Goal: Task Accomplishment & Management: Use online tool/utility

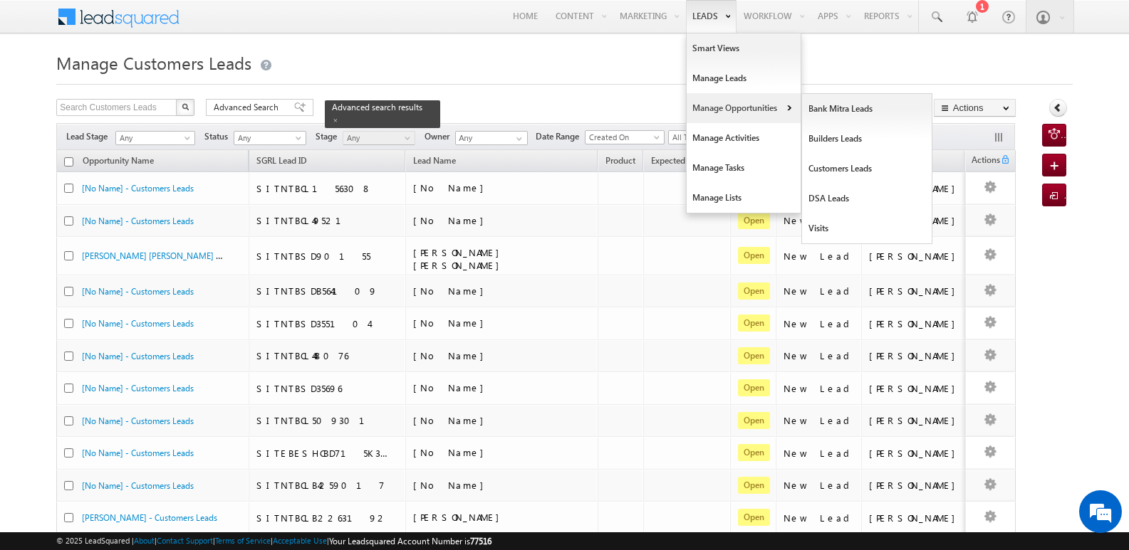
click at [714, 110] on link "Manage Opportunities" at bounding box center [743, 108] width 114 height 30
click at [832, 167] on link "Customers Leads" at bounding box center [867, 169] width 130 height 30
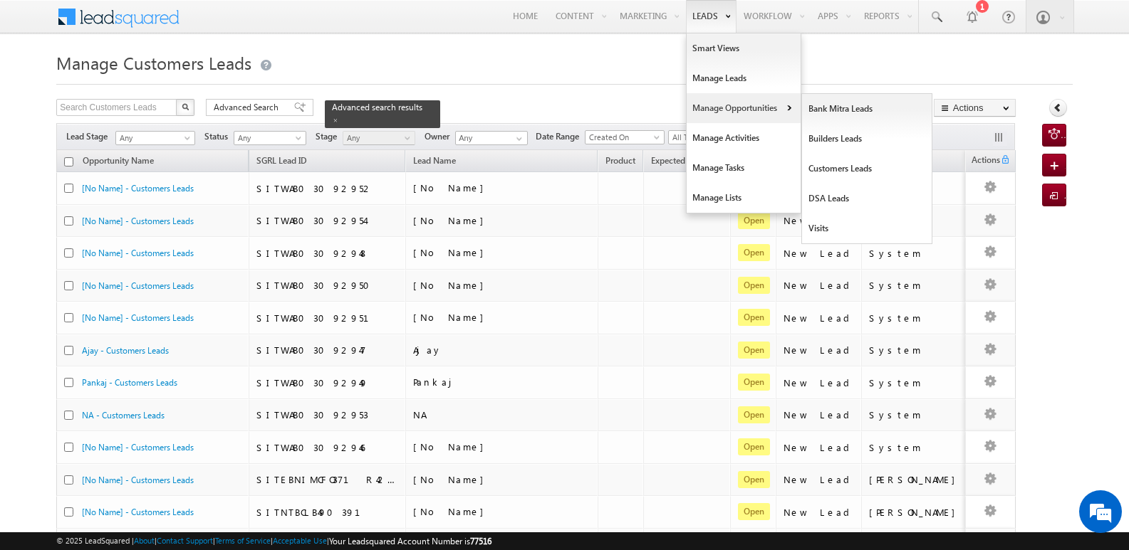
click at [725, 107] on link "Manage Opportunities" at bounding box center [743, 108] width 114 height 30
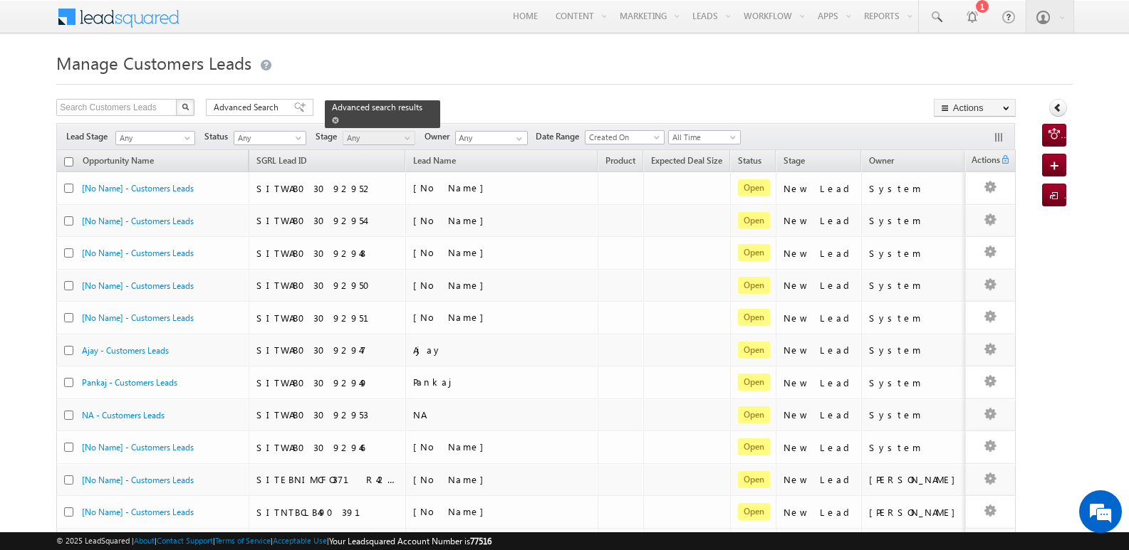
click at [339, 117] on span at bounding box center [335, 120] width 7 height 7
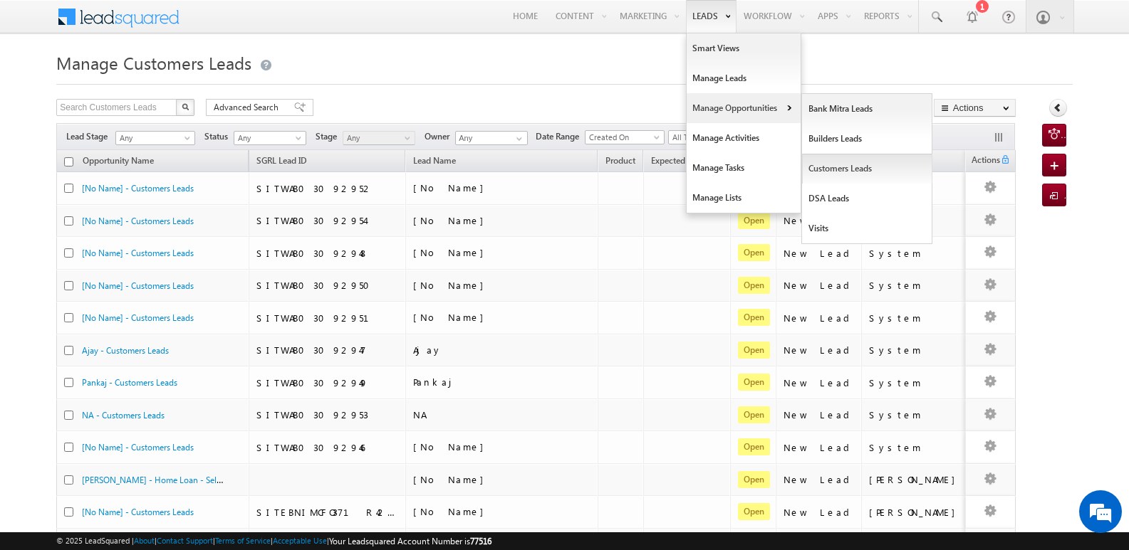
click at [827, 166] on link "Customers Leads" at bounding box center [867, 169] width 130 height 30
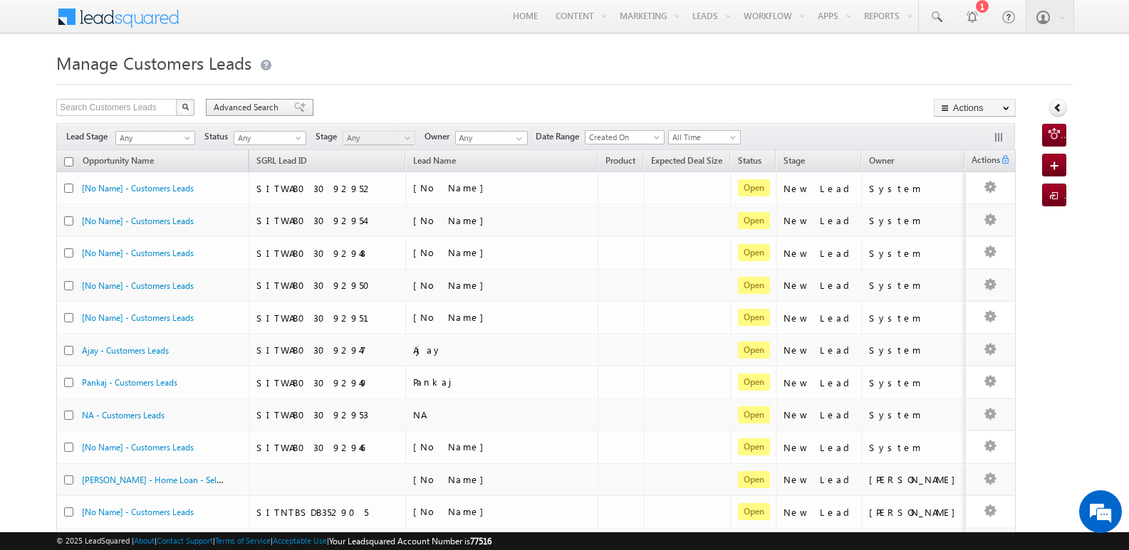
click at [294, 109] on span at bounding box center [299, 108] width 11 height 10
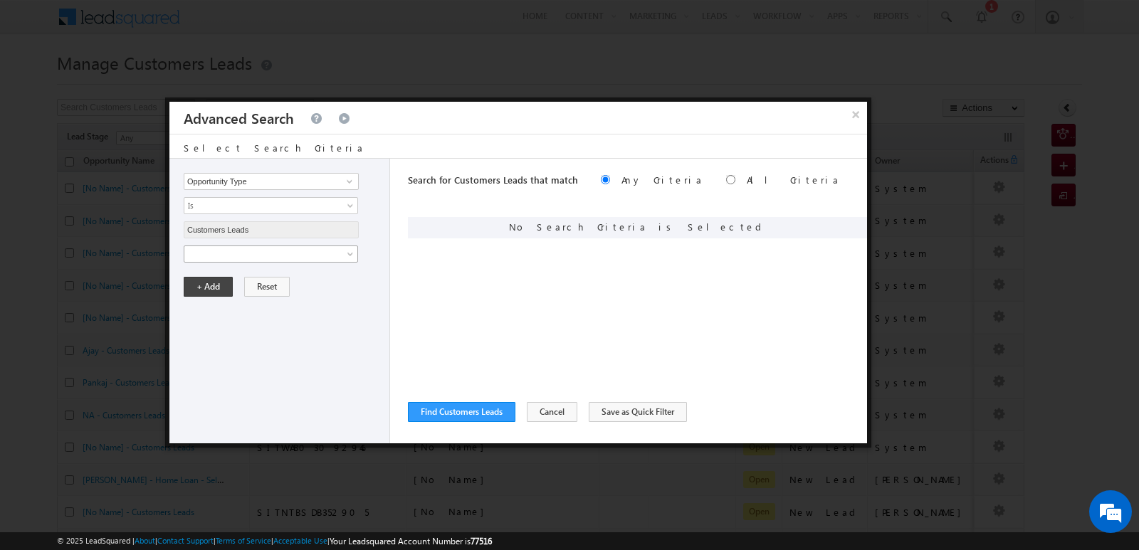
click at [333, 257] on span at bounding box center [261, 254] width 155 height 13
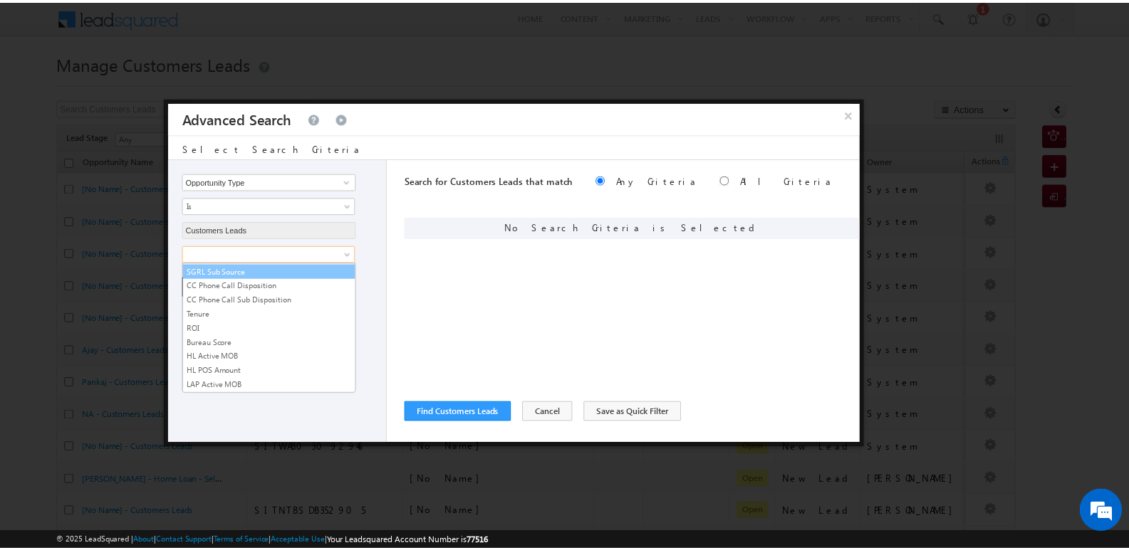
scroll to position [711, 0]
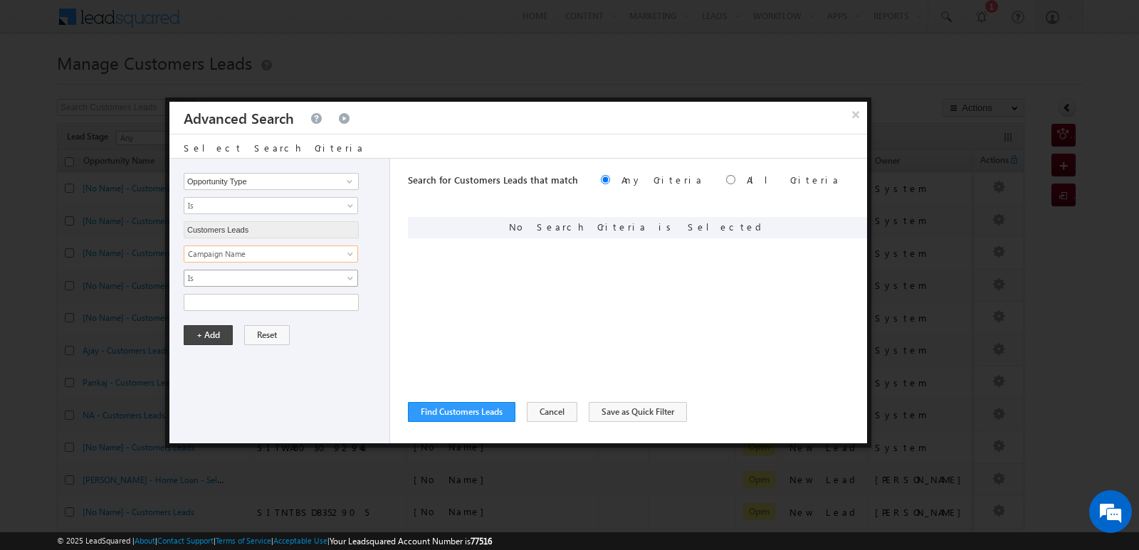
click at [310, 270] on link "Is" at bounding box center [271, 278] width 174 height 17
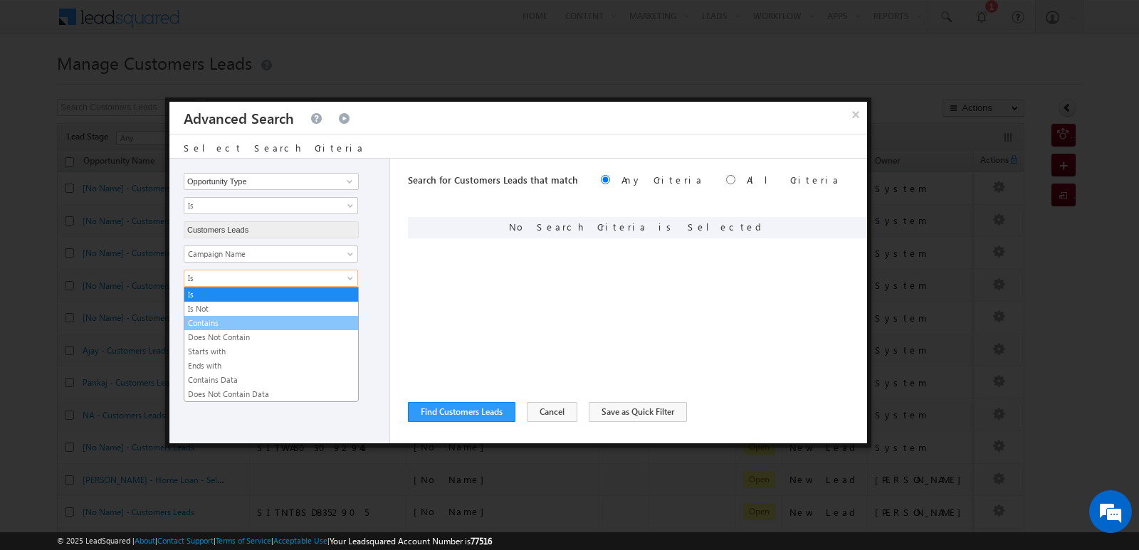
click at [246, 328] on link "Contains" at bounding box center [271, 323] width 174 height 13
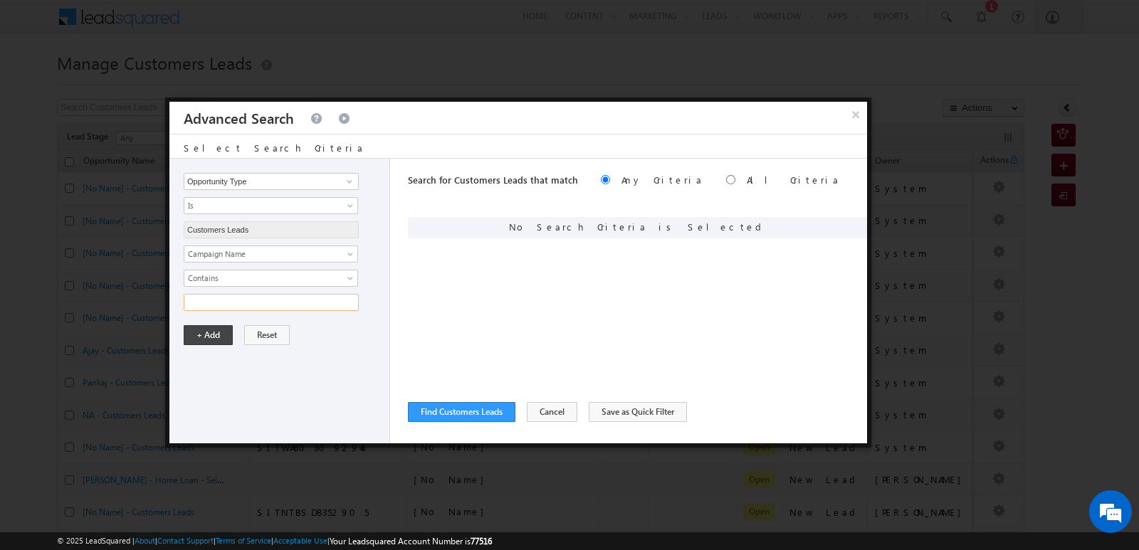
click at [237, 300] on input "text" at bounding box center [271, 302] width 175 height 17
type input "19SEP25"
click at [379, 263] on div "Notes Status Owner Opportunity Name Stage Source - Name Source - Campaign Sourc…" at bounding box center [283, 279] width 199 height 66
click at [211, 338] on button "+ Add" at bounding box center [208, 335] width 49 height 20
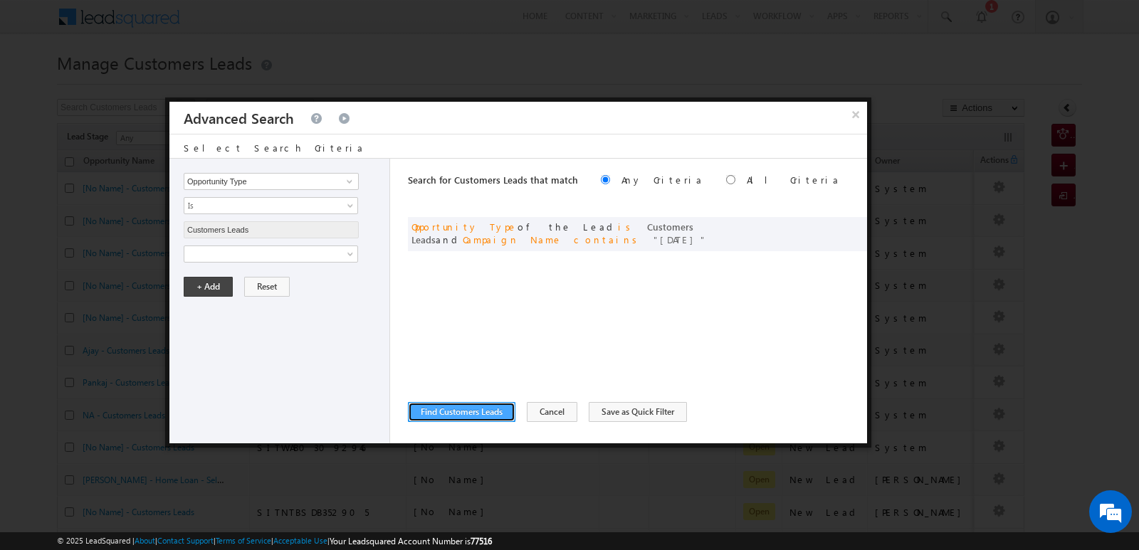
click at [474, 419] on button "Find Customers Leads" at bounding box center [462, 412] width 108 height 20
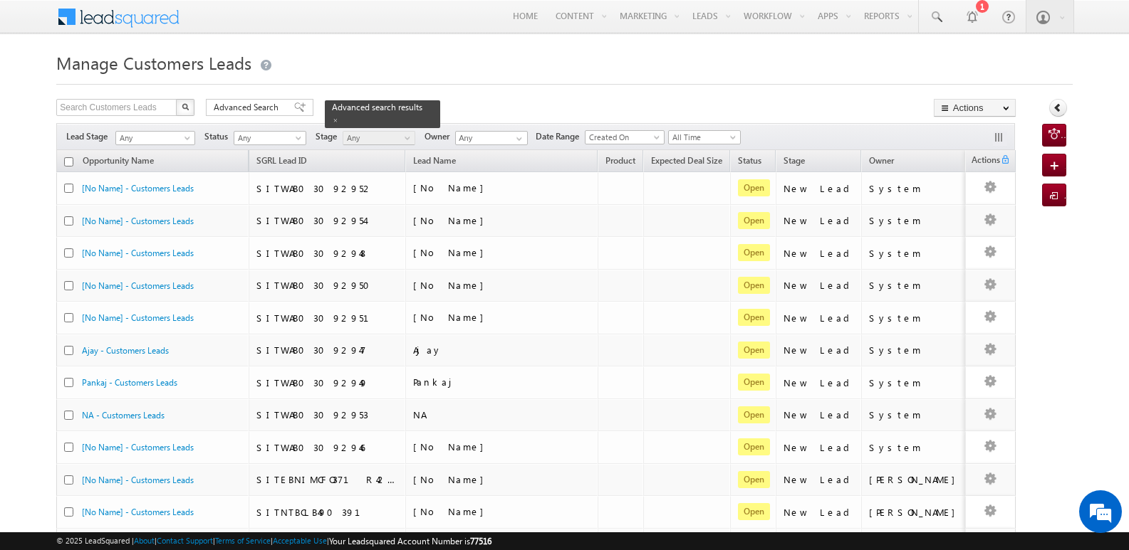
click at [825, 91] on div "Manage Customers Leads Search Customers Leads X 1034 results found Advanced Sea…" at bounding box center [564, 554] width 1016 height 1013
click at [972, 110] on button "Actions" at bounding box center [975, 108] width 82 height 18
click at [954, 133] on link "Export Customers Leads" at bounding box center [974, 135] width 80 height 30
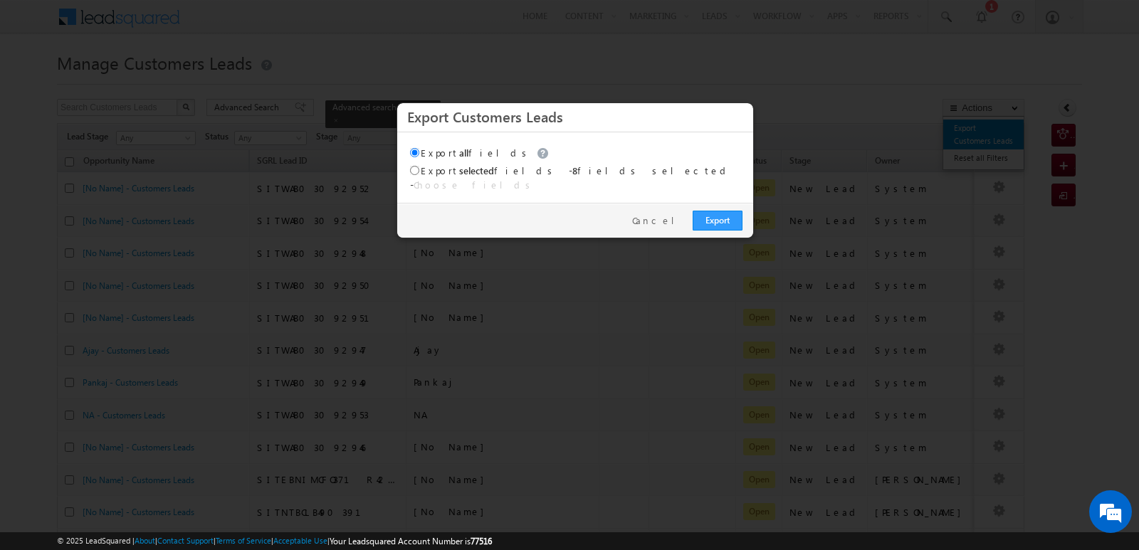
click at [962, 136] on body "Menu Javed Qamar Alimuddin An... javed .ansa ri@sg rlimi" at bounding box center [569, 530] width 1139 height 1061
click at [729, 213] on link "Export" at bounding box center [718, 221] width 50 height 20
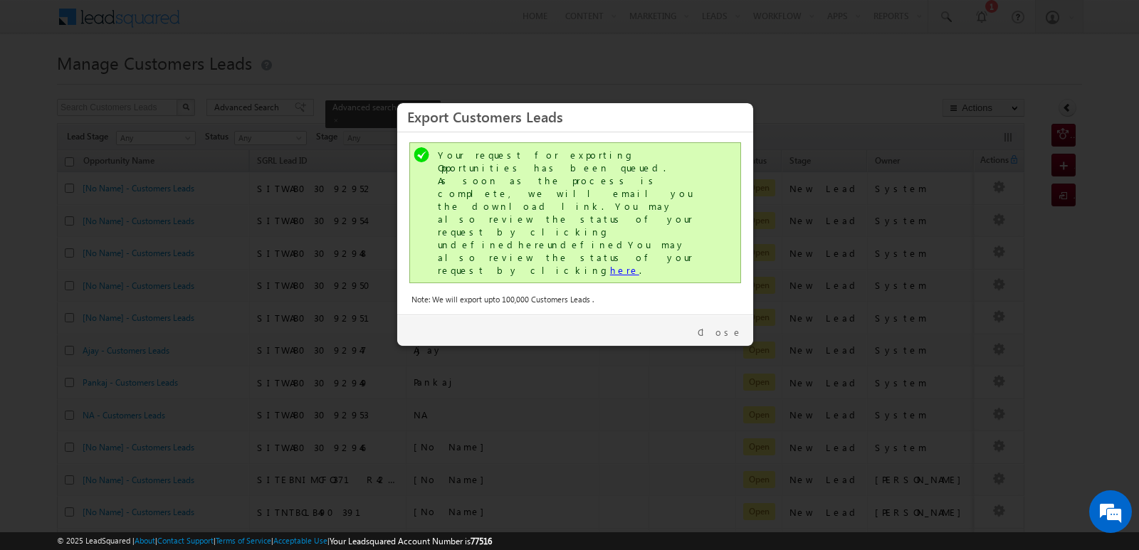
click at [610, 264] on link "here" at bounding box center [624, 270] width 29 height 12
click at [728, 326] on link "Close" at bounding box center [720, 332] width 45 height 13
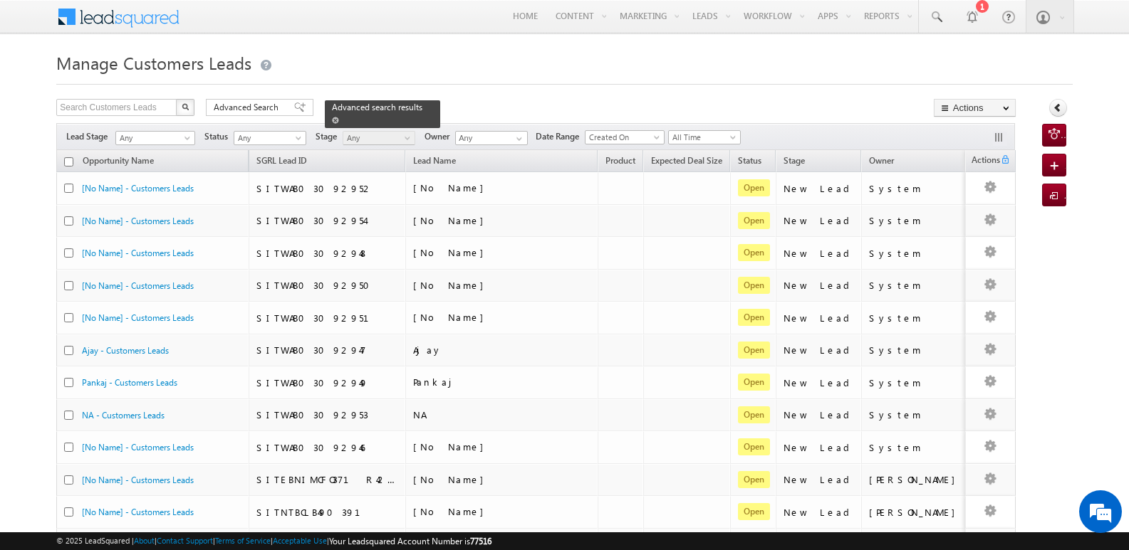
click at [339, 117] on span at bounding box center [335, 120] width 7 height 7
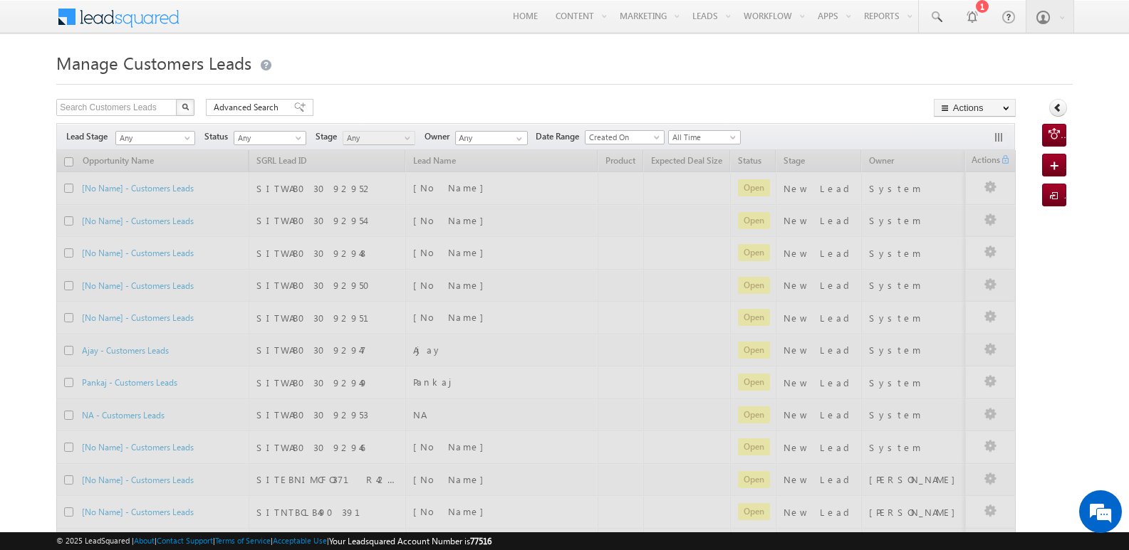
click at [691, 100] on div "Search Customers Leads X 1034 results found Advanced Search Advanced search res…" at bounding box center [535, 109] width 959 height 21
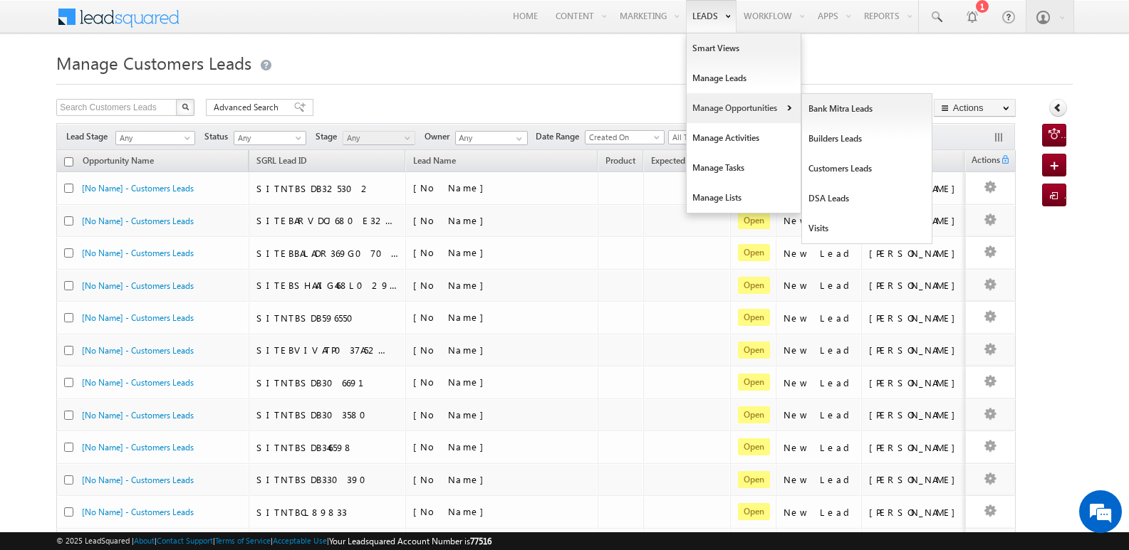
click at [725, 108] on link "Manage Opportunities" at bounding box center [743, 108] width 114 height 30
click at [832, 167] on link "Customers Leads" at bounding box center [867, 169] width 130 height 30
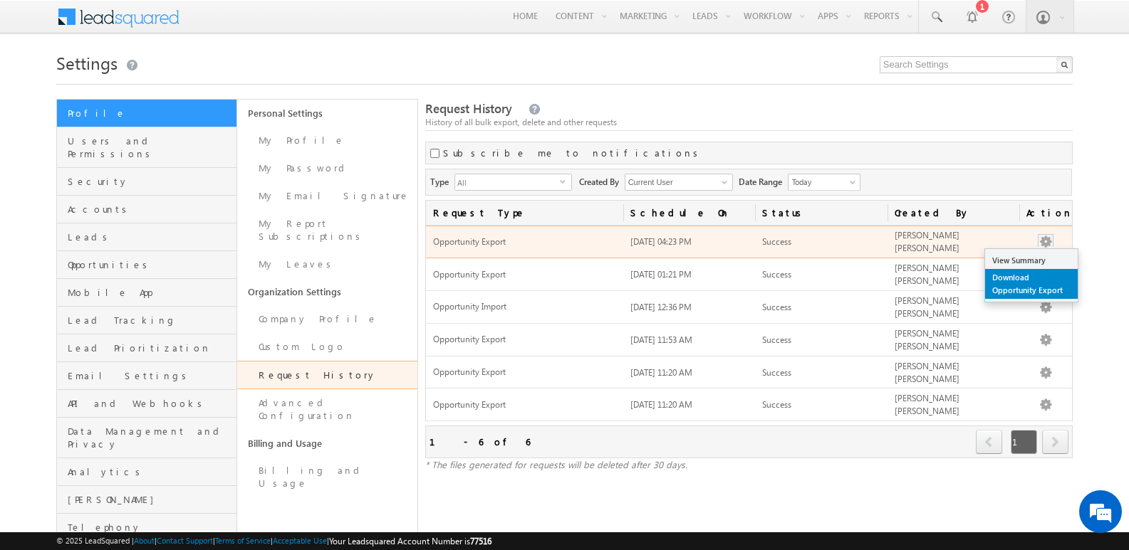
click at [1030, 287] on link "Download Opportunity Export" at bounding box center [1031, 284] width 93 height 30
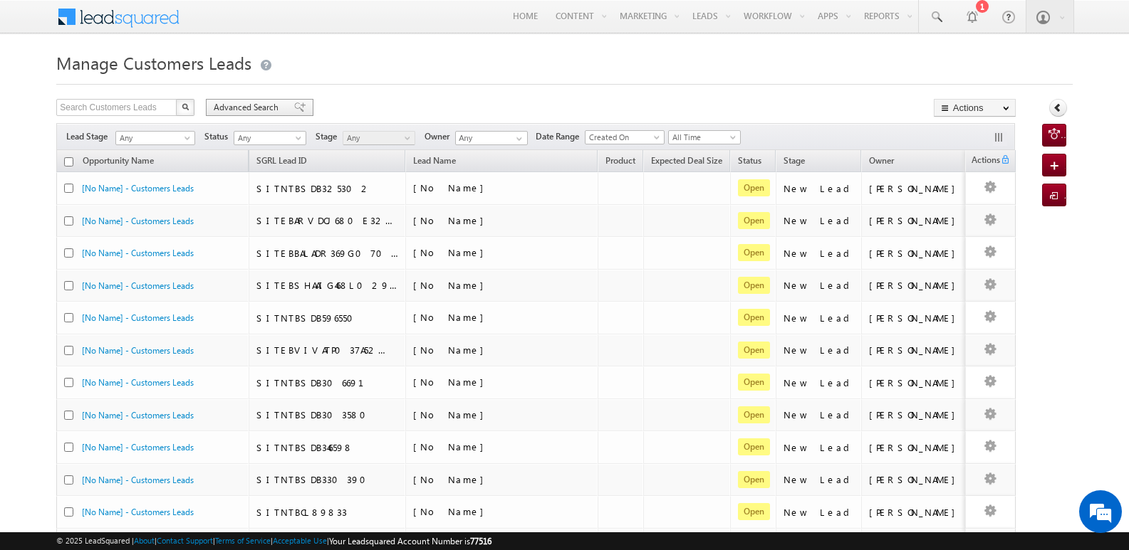
click at [295, 105] on span at bounding box center [299, 108] width 11 height 10
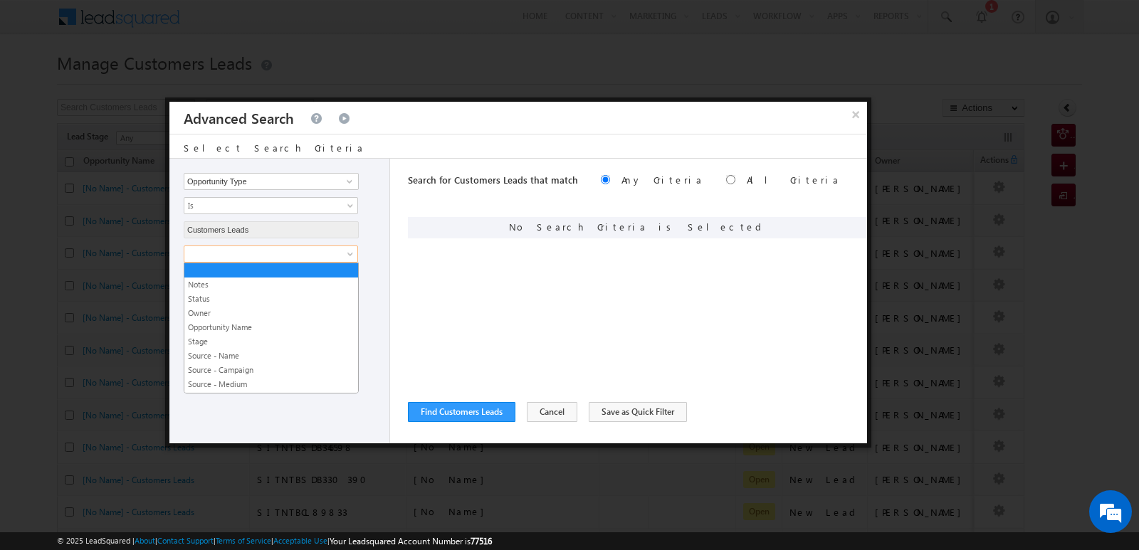
click at [278, 262] on body "Menu Javed Qamar Alimuddin An... javed .ansa ri@sg rlimi" at bounding box center [569, 530] width 1139 height 1061
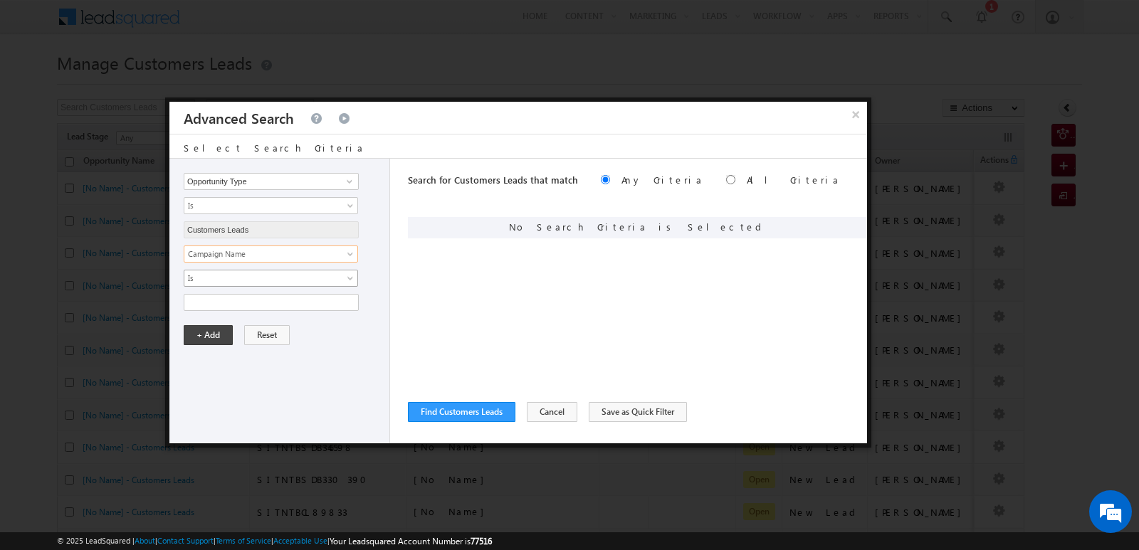
click at [266, 279] on span "Is" at bounding box center [261, 278] width 155 height 13
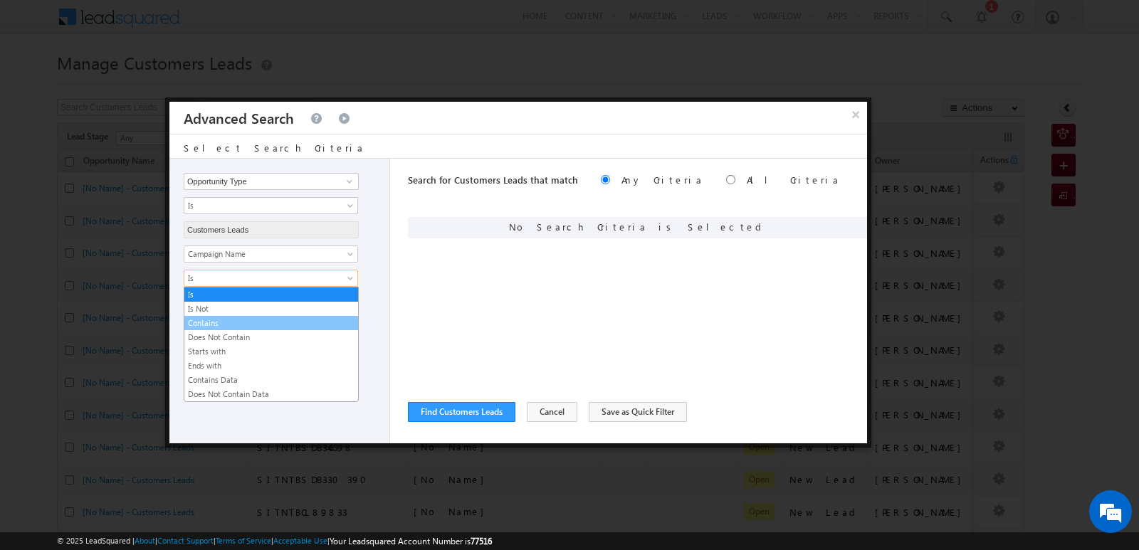
click at [217, 322] on link "Contains" at bounding box center [271, 323] width 174 height 13
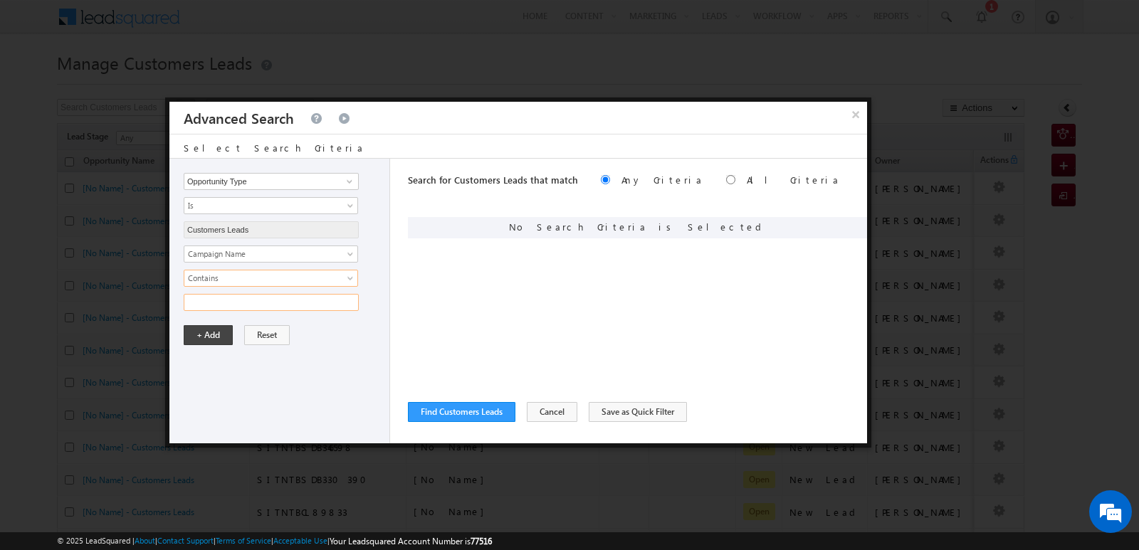
click at [249, 304] on input "text" at bounding box center [271, 302] width 175 height 17
type input "19SEP25"
click at [334, 368] on div "Opportunity Type Lead Owner Sales Group Prospect Id Address 1 Address 2 Age Ass…" at bounding box center [279, 301] width 221 height 285
click at [211, 336] on button "+ Add" at bounding box center [208, 335] width 49 height 20
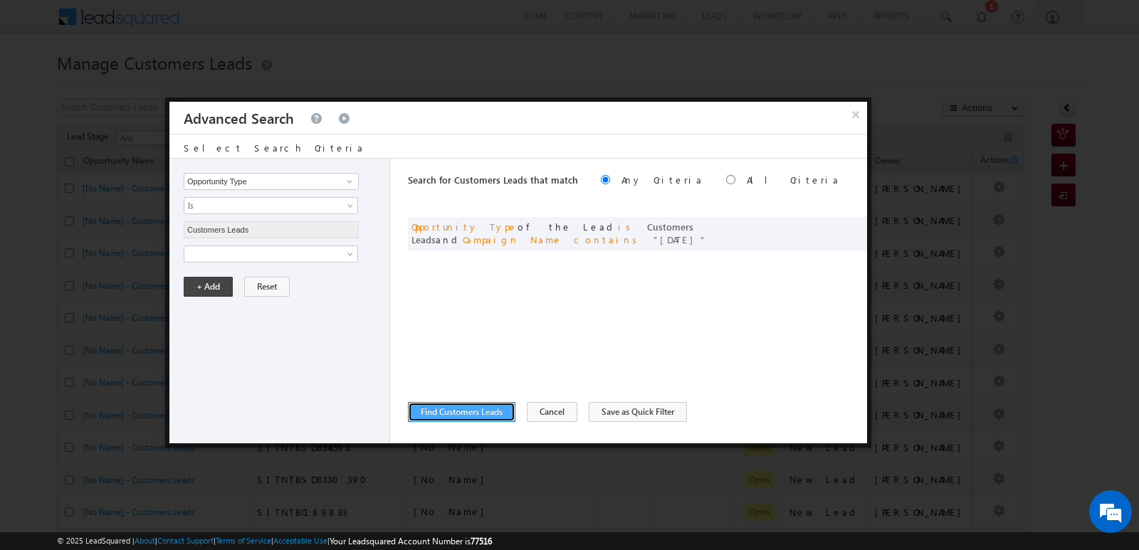
click at [478, 412] on button "Find Customers Leads" at bounding box center [462, 412] width 108 height 20
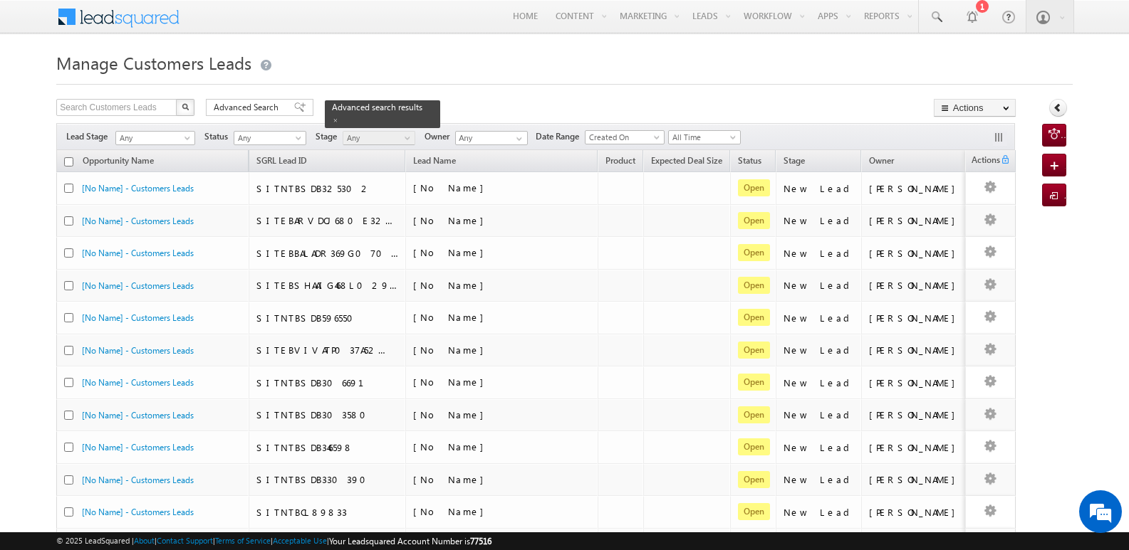
click at [513, 78] on div at bounding box center [564, 79] width 1016 height 9
click at [339, 117] on span at bounding box center [335, 120] width 7 height 7
click at [598, 53] on h1 "Manage Customers Leads" at bounding box center [564, 62] width 1016 height 28
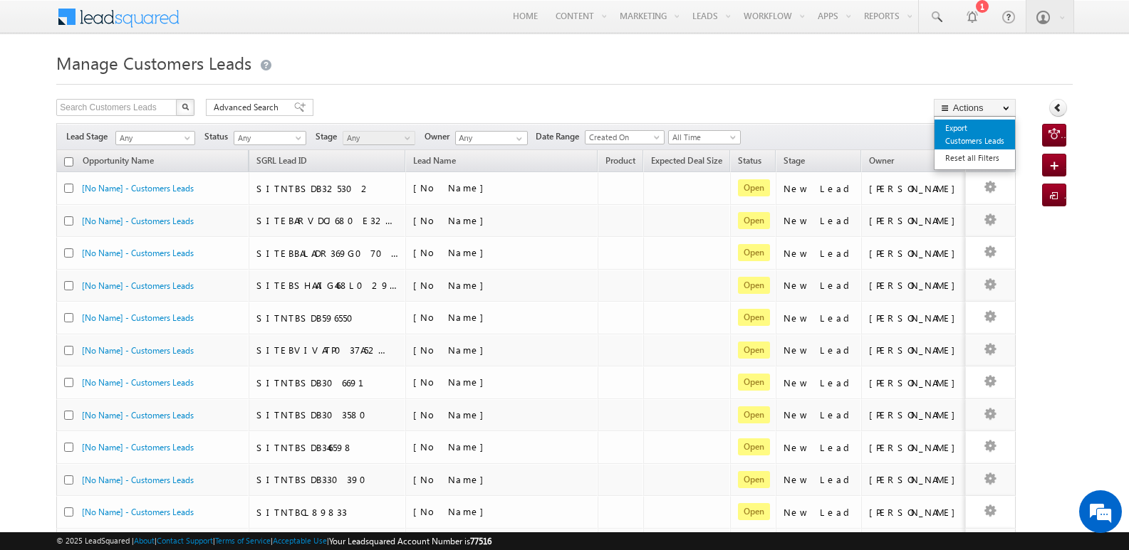
click at [973, 133] on link "Export Customers Leads" at bounding box center [974, 135] width 80 height 30
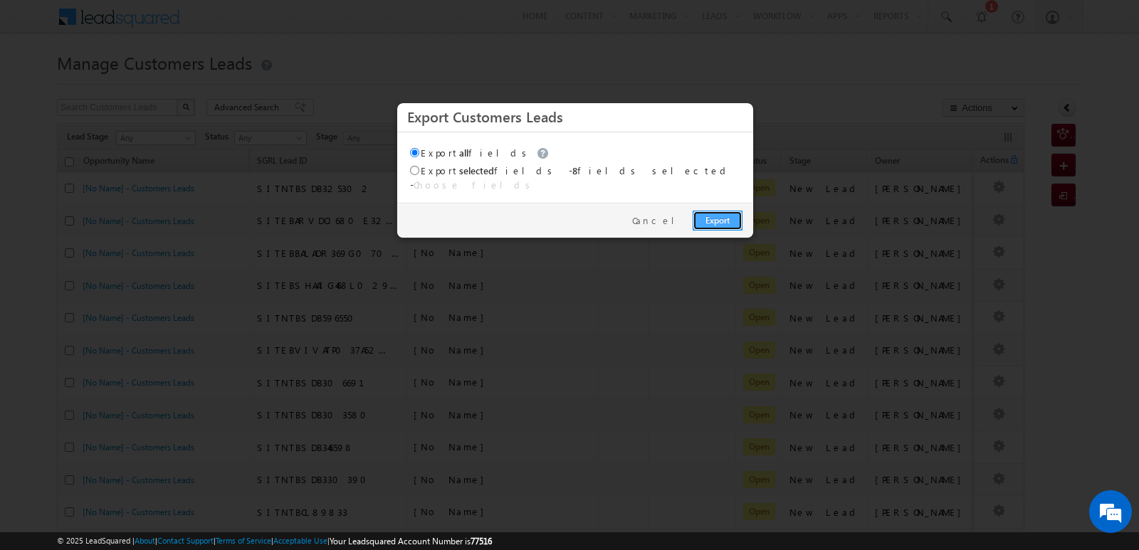
click at [716, 213] on link "Export" at bounding box center [718, 221] width 50 height 20
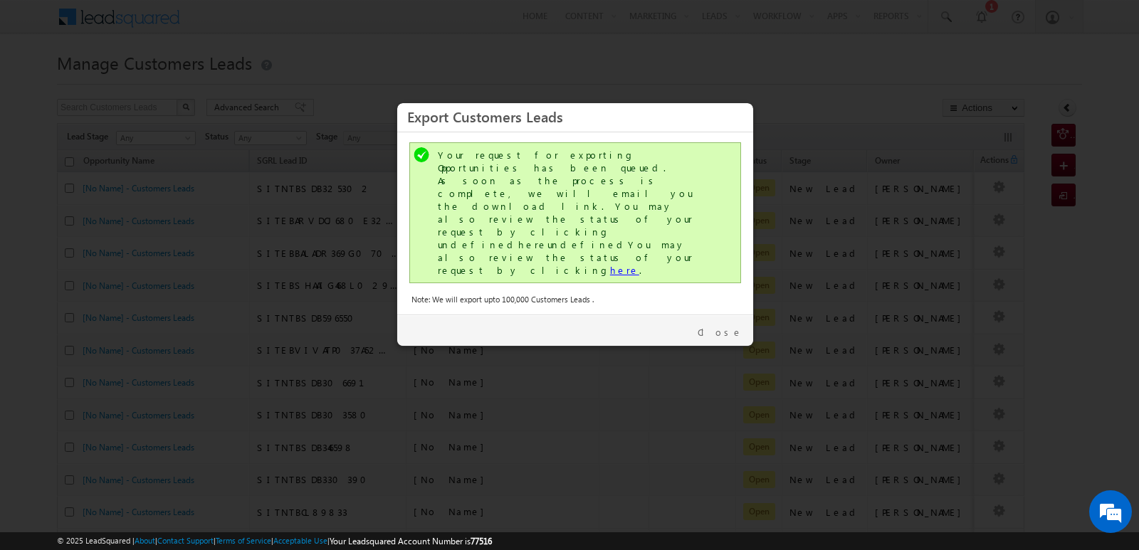
click at [610, 264] on link "here" at bounding box center [624, 270] width 29 height 12
click at [731, 326] on link "Close" at bounding box center [720, 332] width 45 height 13
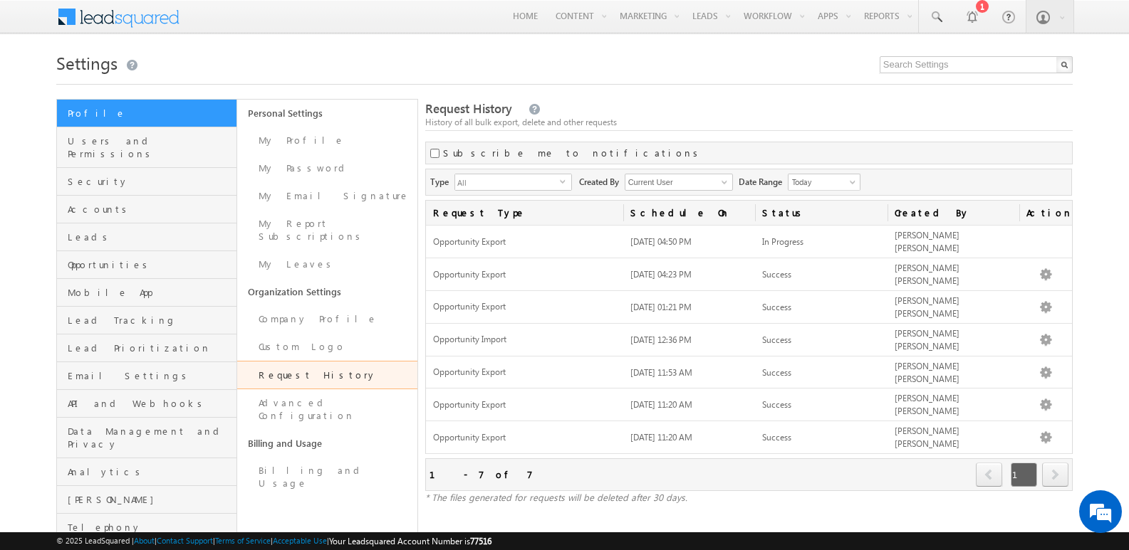
click at [925, 119] on div "History of all bulk export, delete and other requests" at bounding box center [748, 122] width 647 height 13
click at [939, 122] on div "History of all bulk export, delete and other requests" at bounding box center [748, 122] width 647 height 13
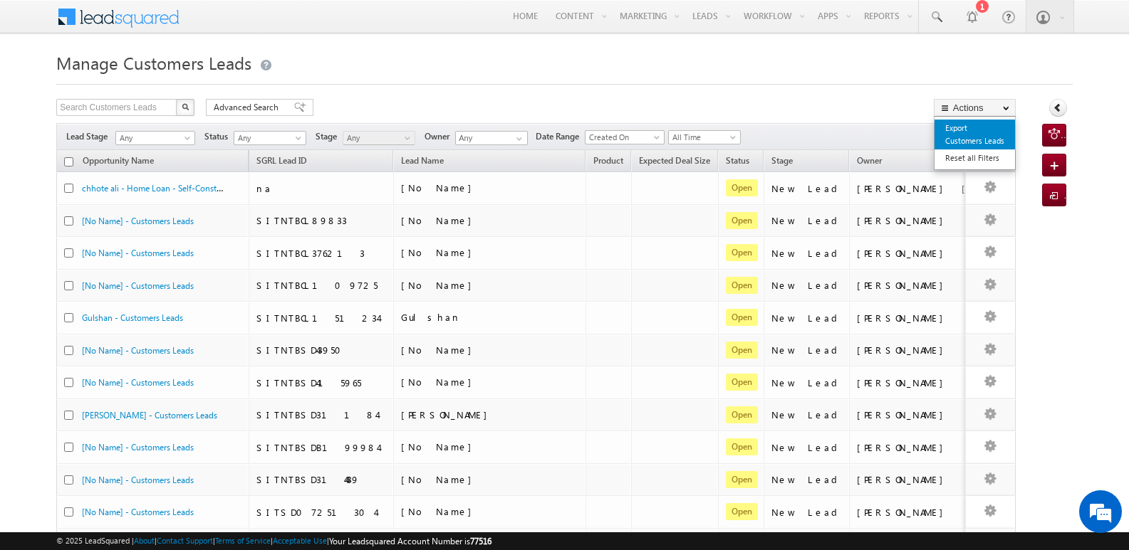
click at [975, 131] on link "Export Customers Leads" at bounding box center [974, 135] width 80 height 30
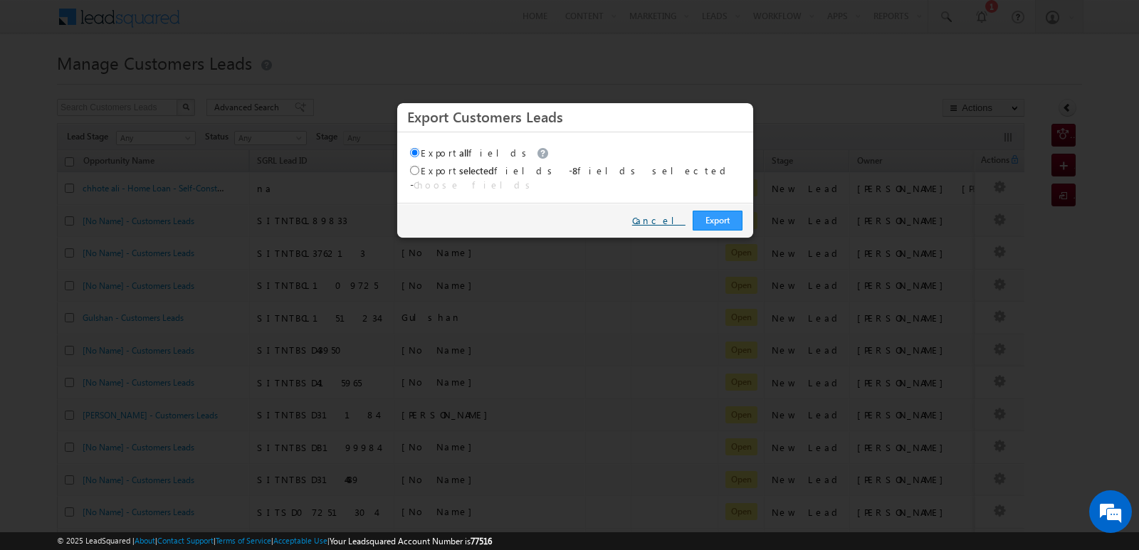
click at [664, 214] on link "Cancel" at bounding box center [658, 220] width 53 height 13
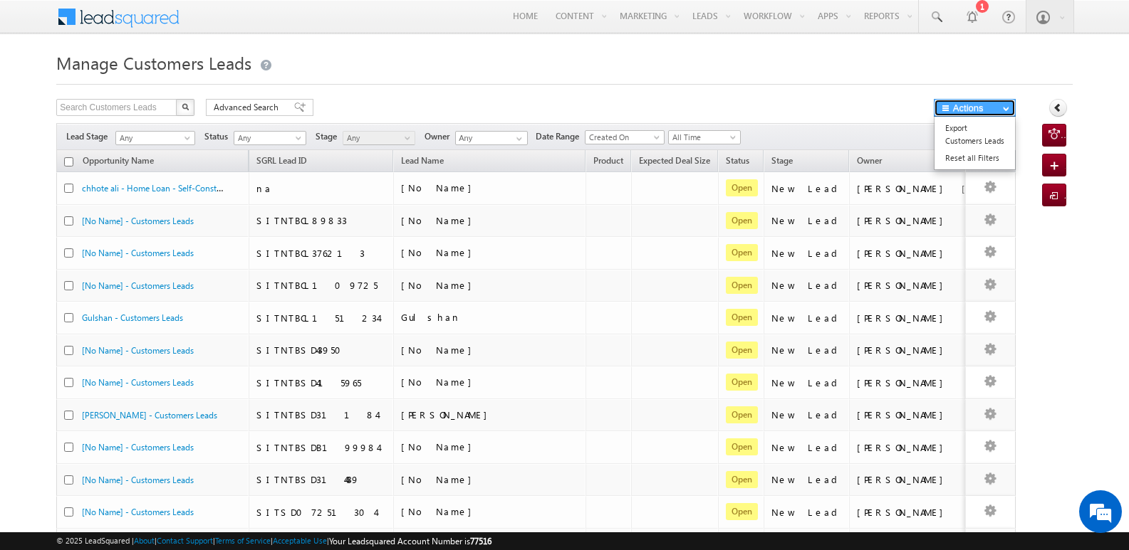
click at [980, 105] on button "Actions" at bounding box center [975, 108] width 82 height 18
click at [966, 137] on link "Export Customers Leads" at bounding box center [974, 135] width 80 height 30
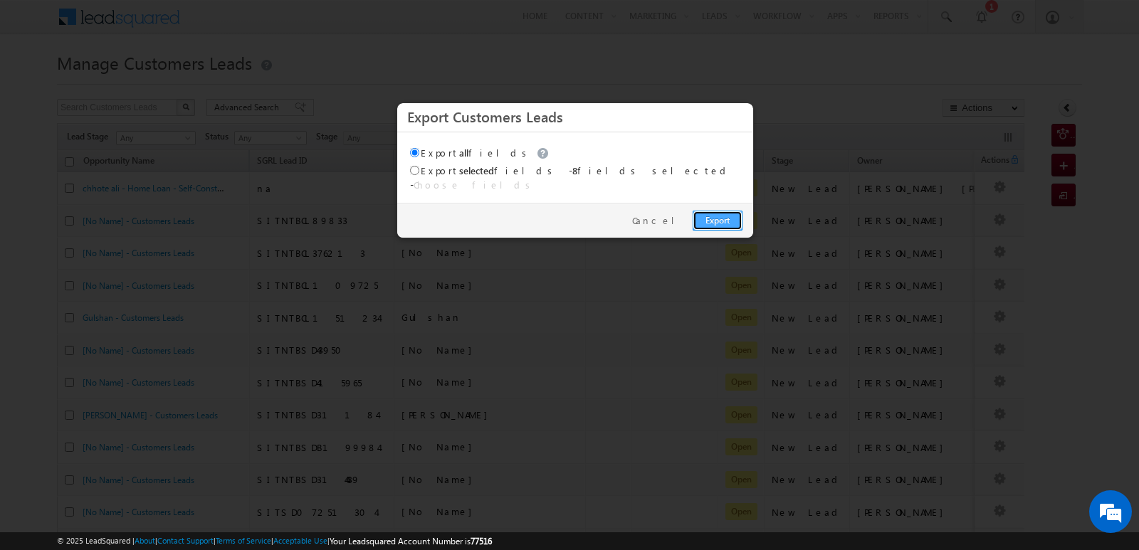
click at [722, 213] on link "Export" at bounding box center [718, 221] width 50 height 20
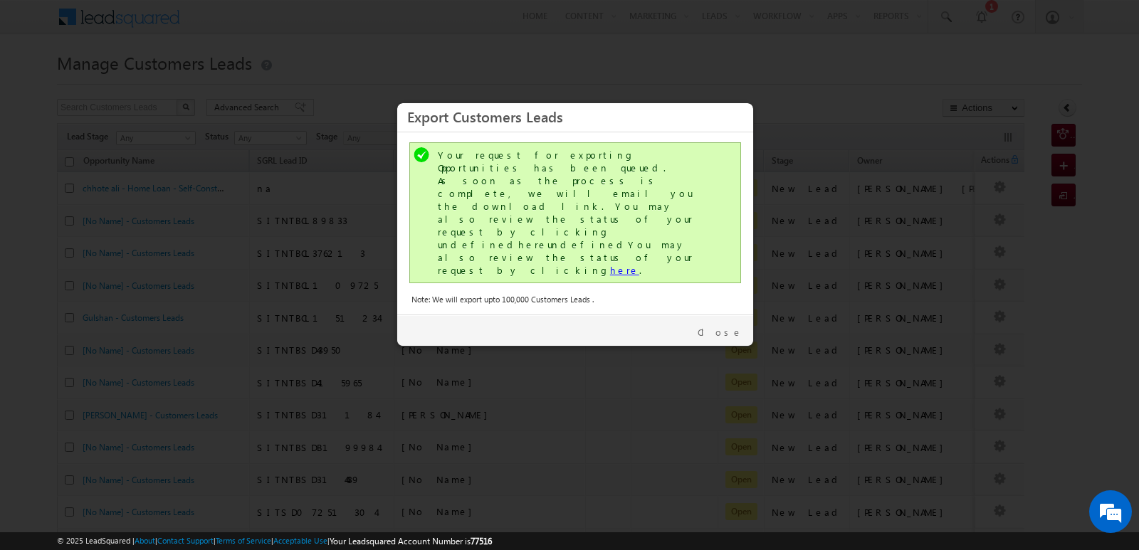
click at [610, 264] on link "here" at bounding box center [624, 270] width 29 height 12
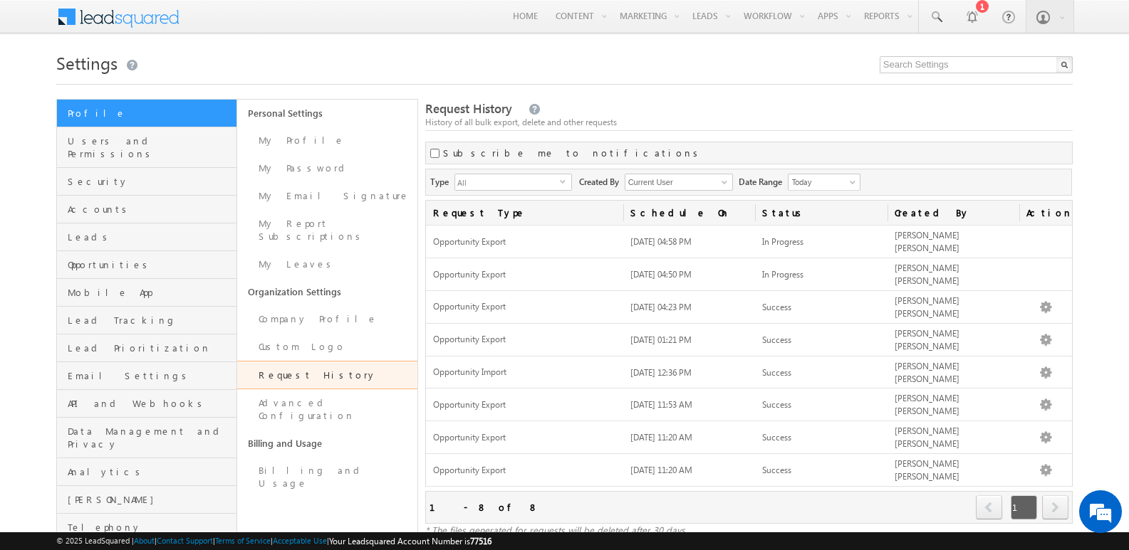
click at [702, 111] on div "Request History History of all bulk export, delete and other requests" at bounding box center [748, 115] width 647 height 31
click at [942, 114] on div "Request History History of all bulk export, delete and other requests" at bounding box center [748, 115] width 647 height 31
click at [726, 115] on div "Request History History of all bulk export, delete and other requests" at bounding box center [748, 115] width 647 height 31
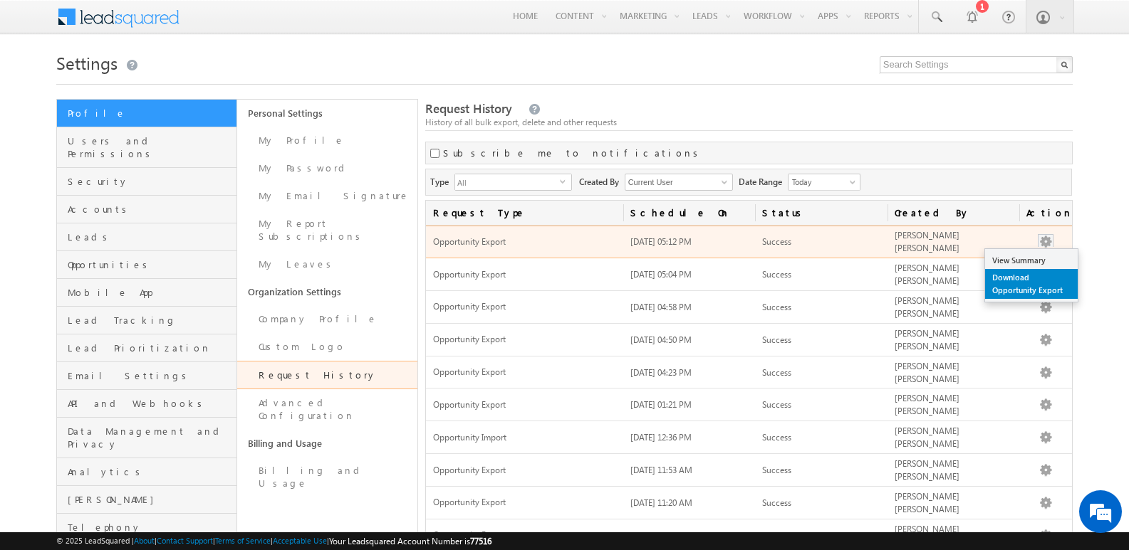
click at [1015, 281] on link "Download Opportunity Export" at bounding box center [1031, 284] width 93 height 30
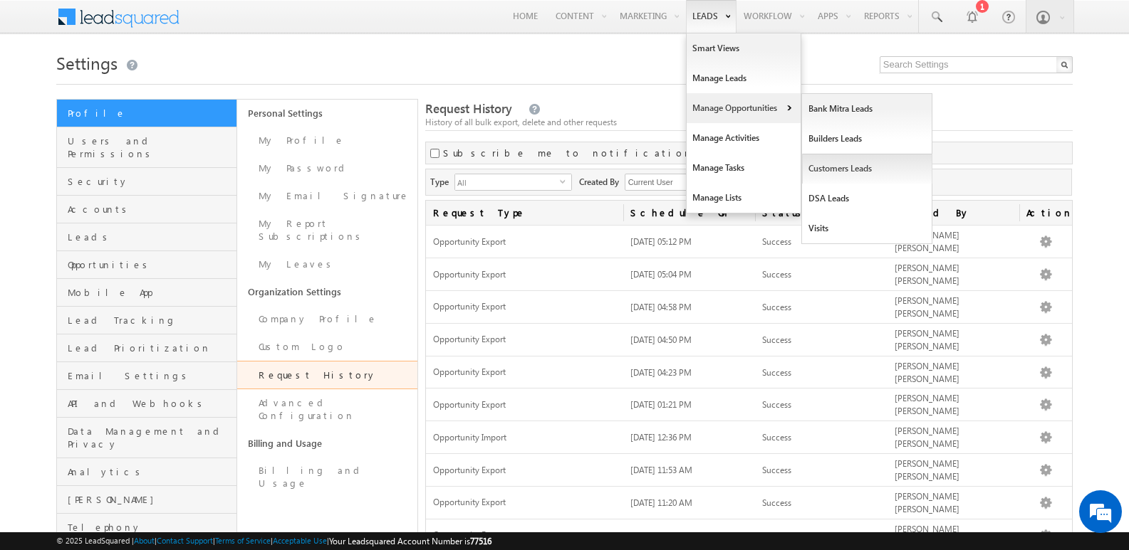
click at [824, 172] on link "Customers Leads" at bounding box center [867, 169] width 130 height 30
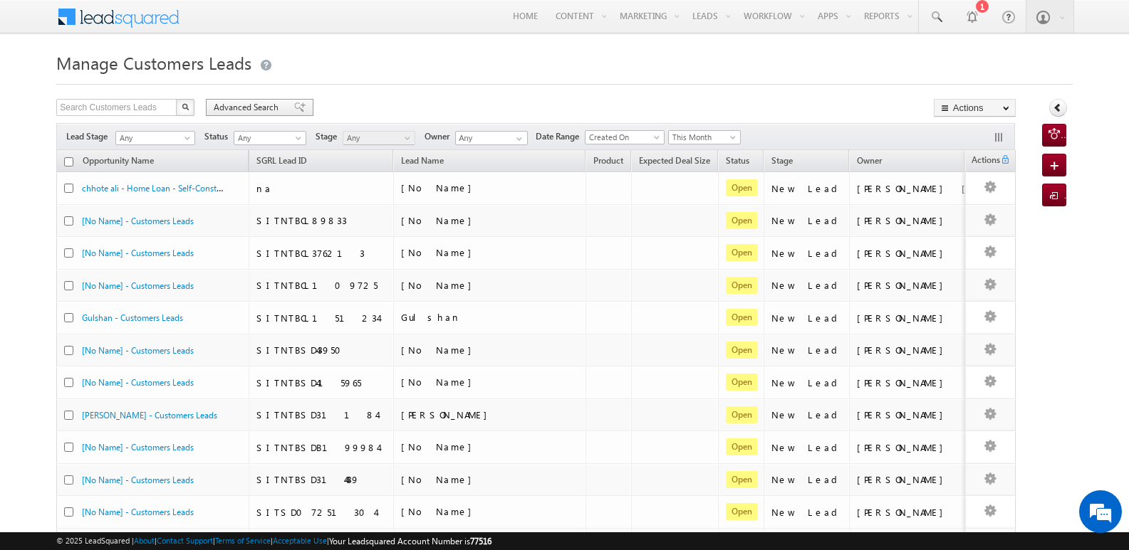
click at [286, 113] on div "Advanced Search" at bounding box center [260, 107] width 108 height 17
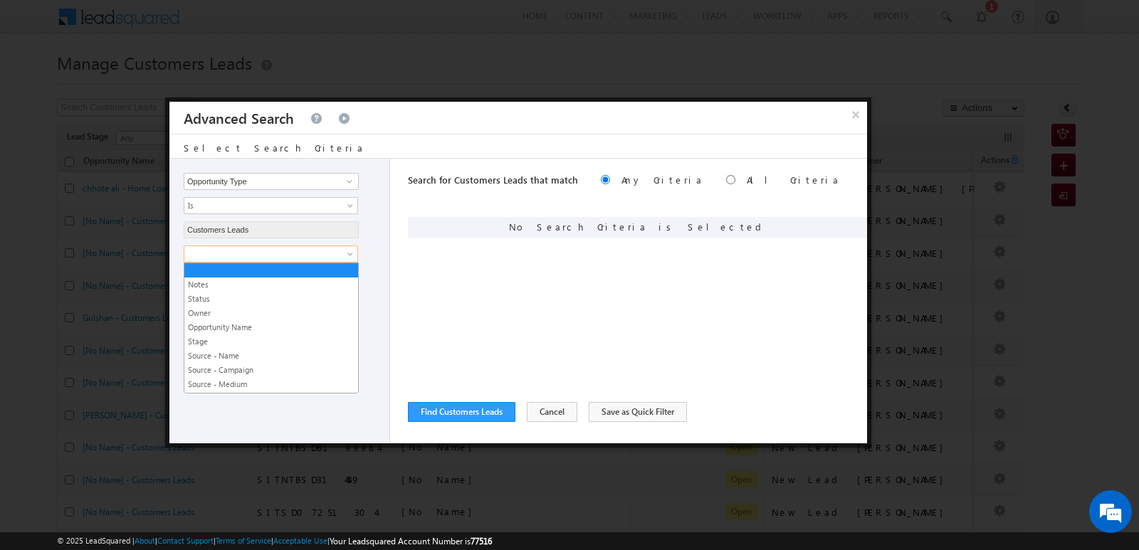
click at [281, 254] on span at bounding box center [261, 254] width 155 height 13
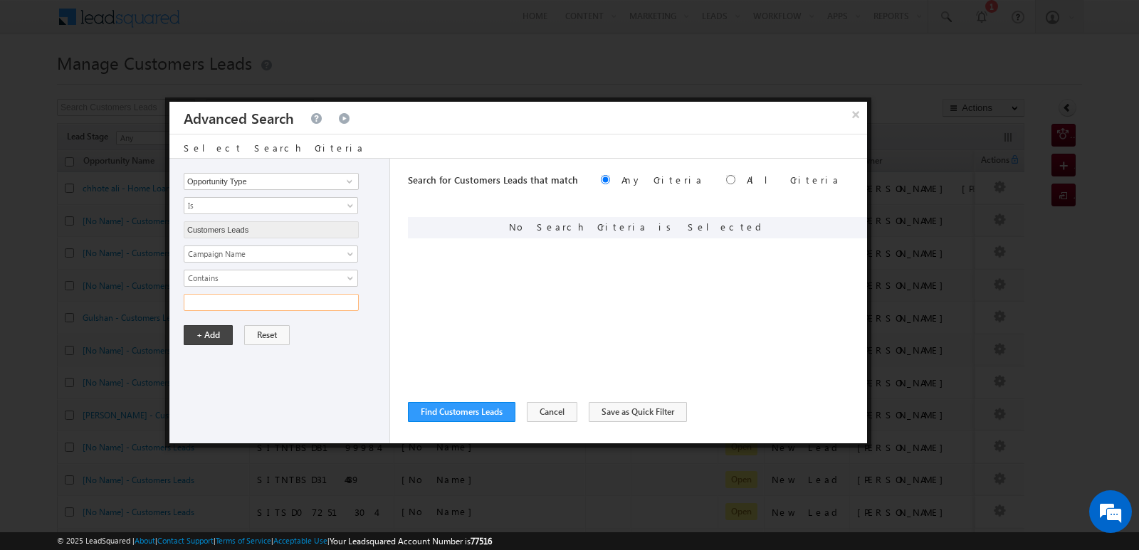
click at [286, 301] on input "text" at bounding box center [271, 302] width 175 height 17
type input "19SEP25"
click at [216, 333] on button "+ Add" at bounding box center [208, 335] width 49 height 20
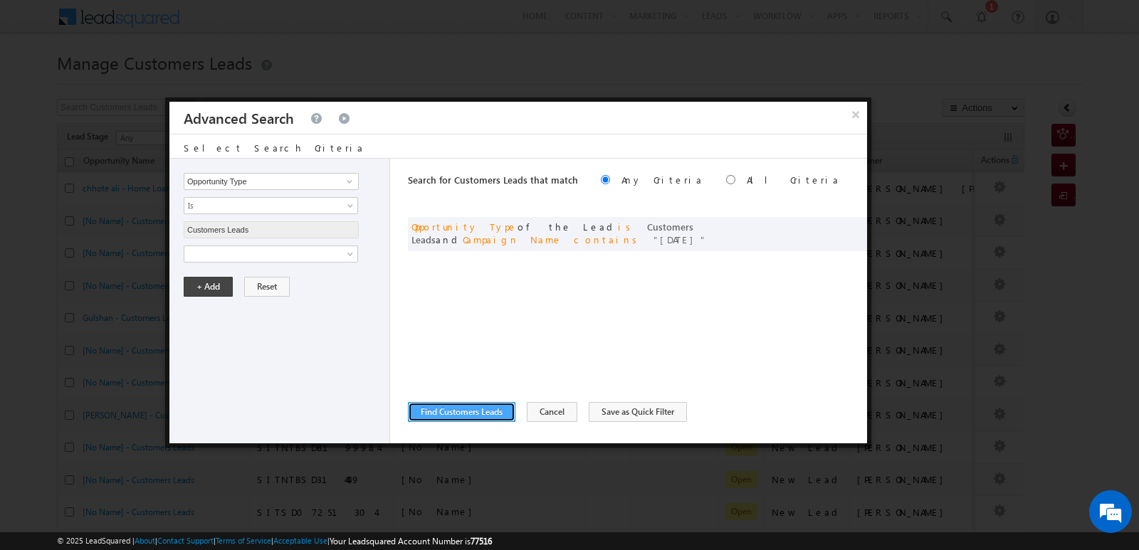
click at [489, 412] on button "Find Customers Leads" at bounding box center [462, 412] width 108 height 20
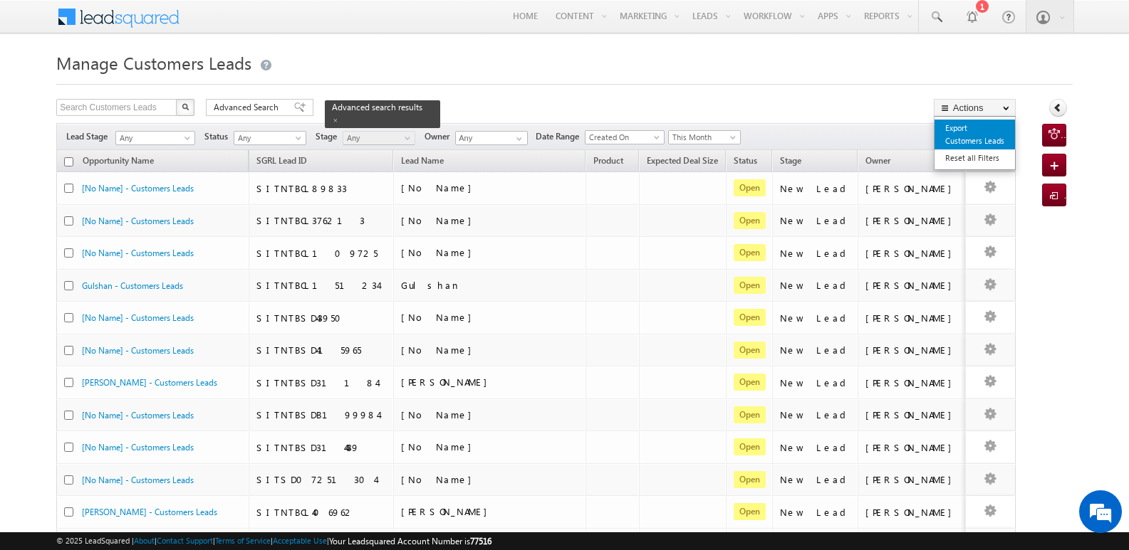
click at [973, 134] on link "Export Customers Leads" at bounding box center [974, 135] width 80 height 30
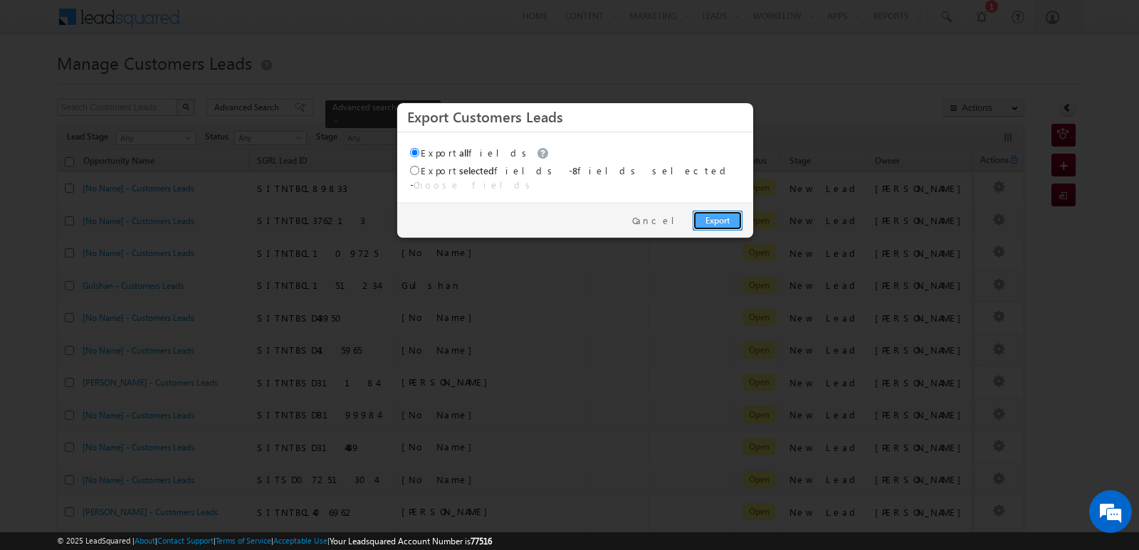
click at [718, 211] on link "Export" at bounding box center [718, 221] width 50 height 20
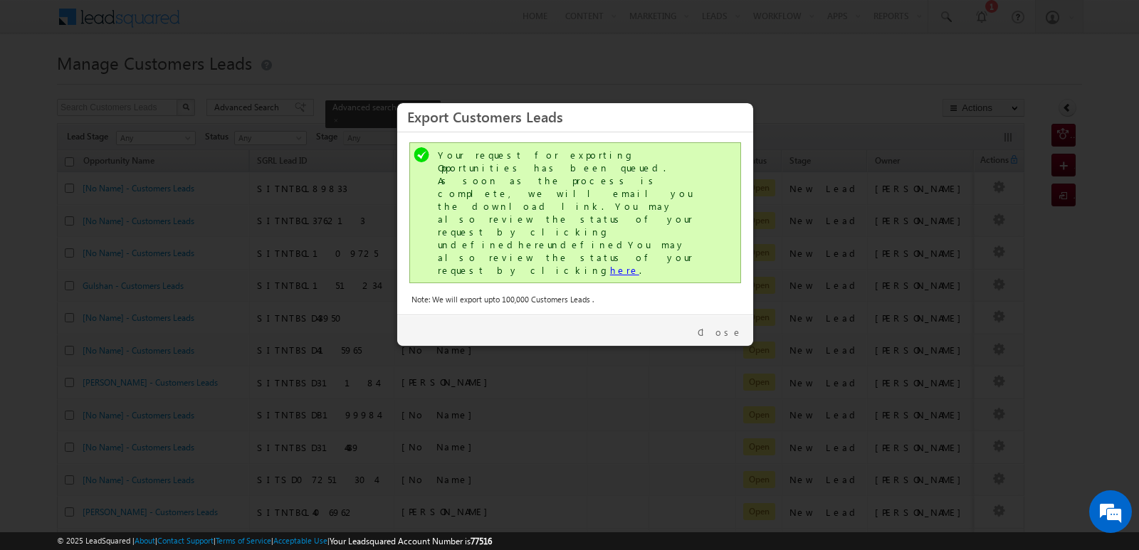
click at [610, 264] on link "here" at bounding box center [624, 270] width 29 height 12
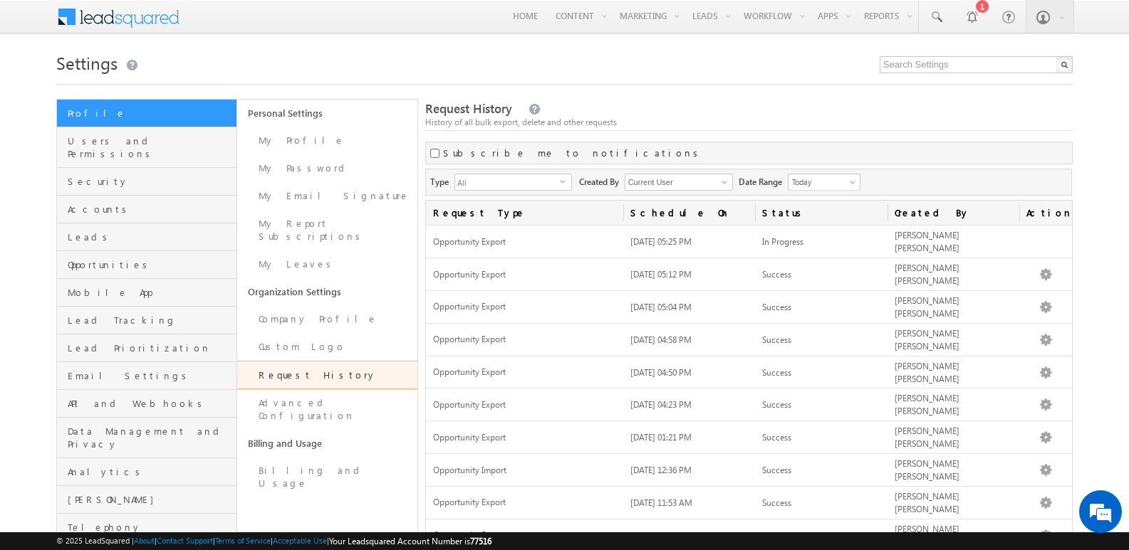
click at [881, 113] on div "Request History History of all bulk export, delete and other requests" at bounding box center [748, 115] width 647 height 31
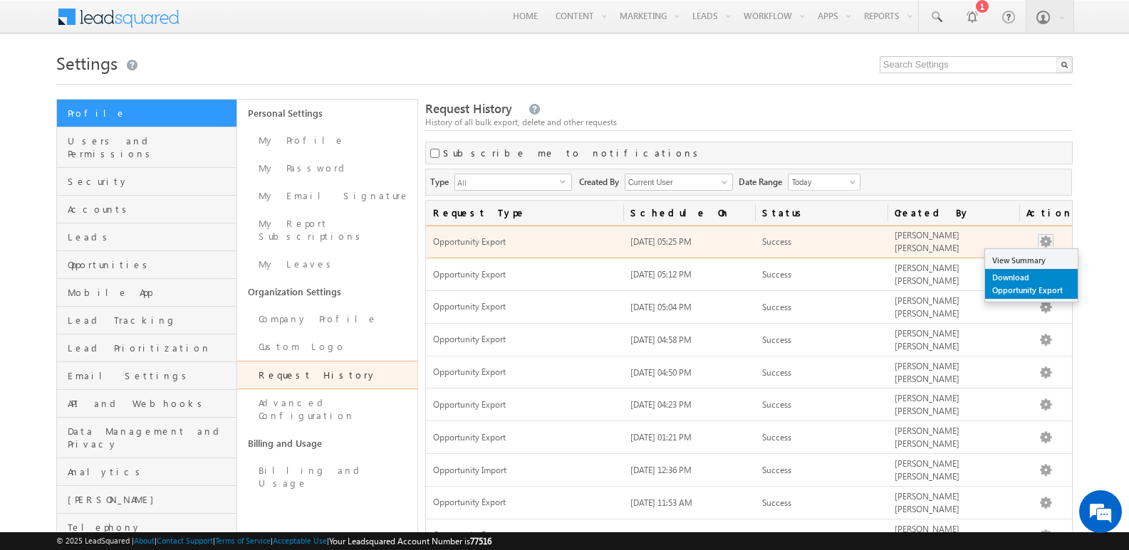
click at [1013, 283] on link "Download Opportunity Export" at bounding box center [1031, 284] width 93 height 30
